Goal: Task Accomplishment & Management: Complete application form

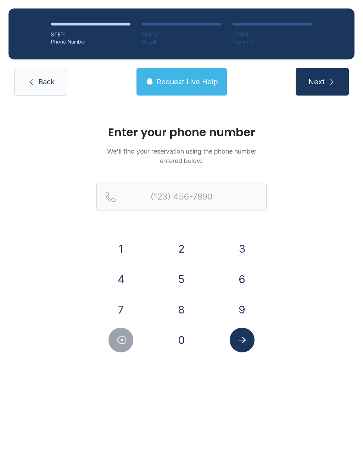
click at [181, 308] on button "8" at bounding box center [181, 309] width 25 height 25
click at [128, 244] on button "1" at bounding box center [120, 249] width 25 height 25
click at [124, 303] on button "7" at bounding box center [120, 309] width 25 height 25
click at [122, 306] on button "7" at bounding box center [120, 309] width 25 height 25
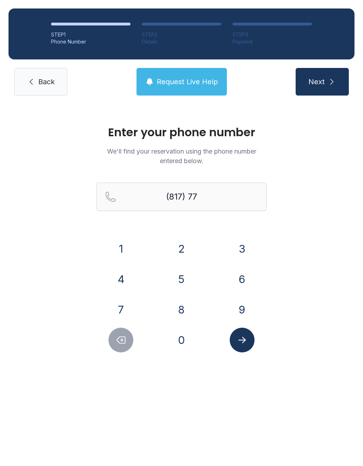
click at [246, 280] on button "6" at bounding box center [241, 279] width 25 height 25
click at [121, 340] on icon "Delete number" at bounding box center [121, 340] width 8 height 7
click at [123, 338] on icon "Delete number" at bounding box center [120, 340] width 11 height 11
click at [181, 279] on button "5" at bounding box center [181, 279] width 25 height 25
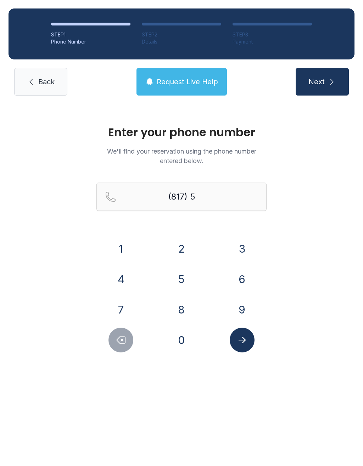
click at [187, 245] on button "2" at bounding box center [181, 249] width 25 height 25
click at [243, 281] on button "6" at bounding box center [241, 279] width 25 height 25
click at [243, 310] on button "9" at bounding box center [241, 309] width 25 height 25
click at [122, 251] on button "1" at bounding box center [120, 249] width 25 height 25
click at [248, 312] on button "9" at bounding box center [241, 309] width 25 height 25
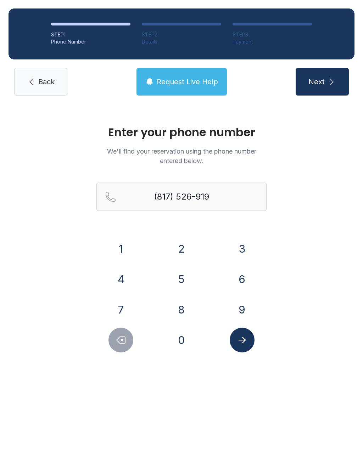
click at [185, 251] on button "2" at bounding box center [181, 249] width 25 height 25
type input "[PHONE_NUMBER]"
click at [246, 336] on icon "Submit lookup form" at bounding box center [242, 340] width 11 height 11
click at [246, 339] on icon "Submit lookup form" at bounding box center [242, 340] width 11 height 11
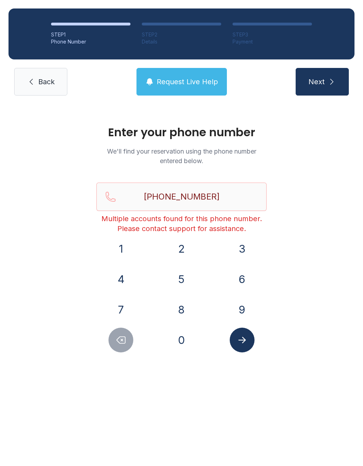
click at [337, 80] on button "Next" at bounding box center [321, 82] width 53 height 28
click at [40, 77] on span "Back" at bounding box center [46, 82] width 16 height 10
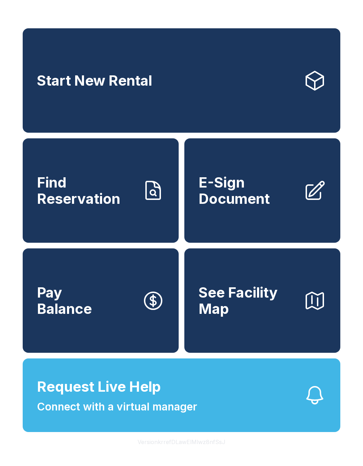
click at [270, 199] on span "E-Sign Document" at bounding box center [247, 191] width 99 height 32
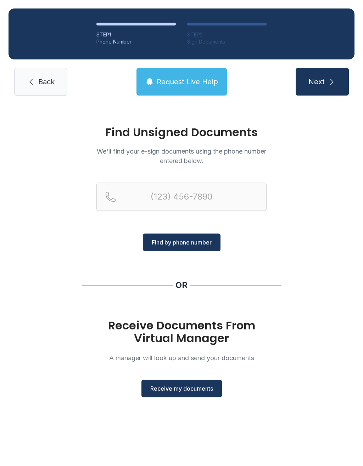
click at [187, 394] on button "Receive my documents" at bounding box center [181, 389] width 80 height 18
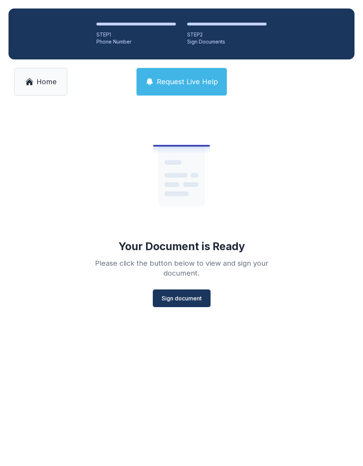
click at [177, 296] on span "Sign document" at bounding box center [181, 298] width 40 height 8
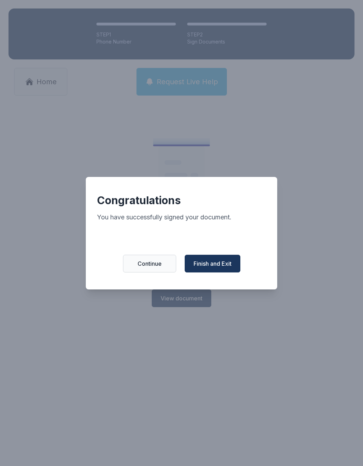
click at [219, 268] on span "Finish and Exit" at bounding box center [212, 264] width 38 height 8
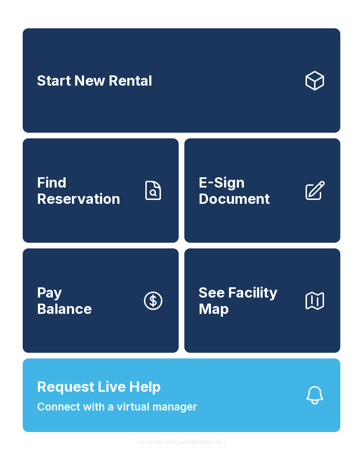
click at [244, 187] on span "E-Sign Document" at bounding box center [247, 191] width 99 height 32
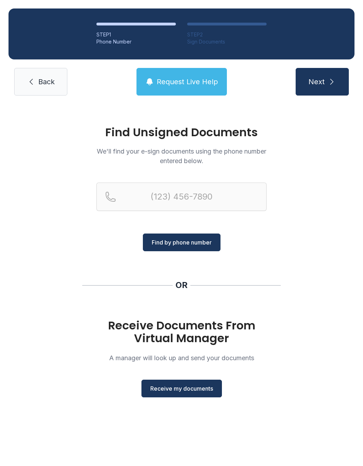
click at [190, 384] on span "Receive my documents" at bounding box center [181, 388] width 63 height 8
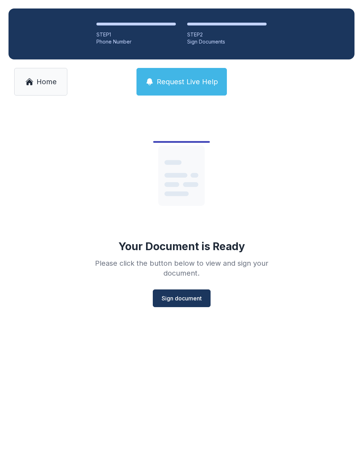
click at [193, 299] on span "Sign document" at bounding box center [181, 298] width 40 height 8
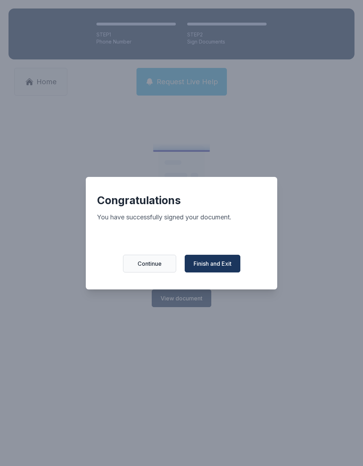
click at [227, 263] on button "Finish and Exit" at bounding box center [212, 264] width 56 height 18
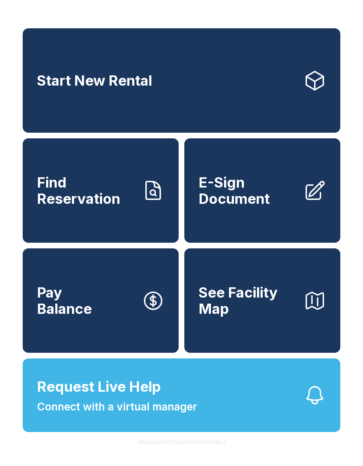
click at [75, 207] on span "Find Reservation" at bounding box center [86, 191] width 99 height 32
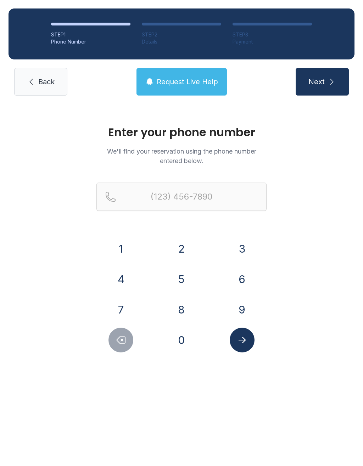
click at [327, 76] on button "Next" at bounding box center [321, 82] width 53 height 28
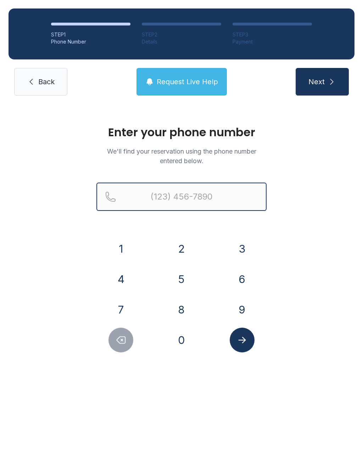
type input "("
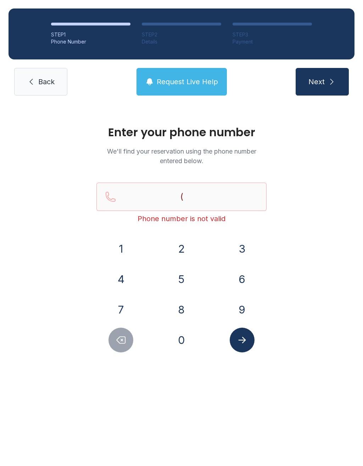
click at [41, 77] on span "Back" at bounding box center [46, 82] width 16 height 10
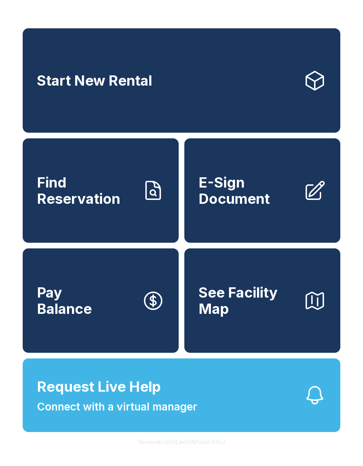
click at [299, 163] on link "E-Sign Document" at bounding box center [262, 190] width 156 height 104
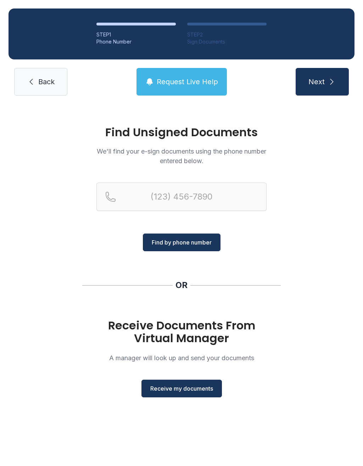
click at [183, 380] on button "Receive my documents" at bounding box center [181, 389] width 80 height 18
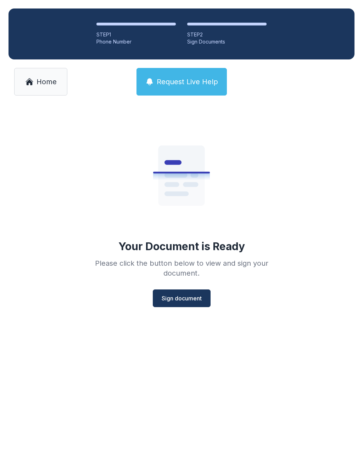
click at [186, 301] on span "Sign document" at bounding box center [181, 298] width 40 height 8
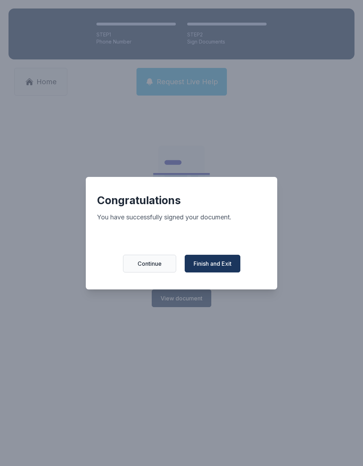
click at [207, 263] on button "Finish and Exit" at bounding box center [212, 264] width 56 height 18
